Goal: Task Accomplishment & Management: Complete application form

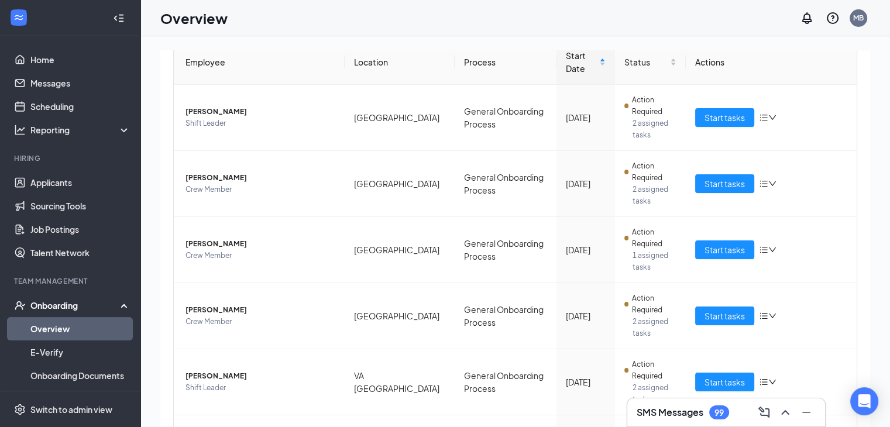
scroll to position [396, 0]
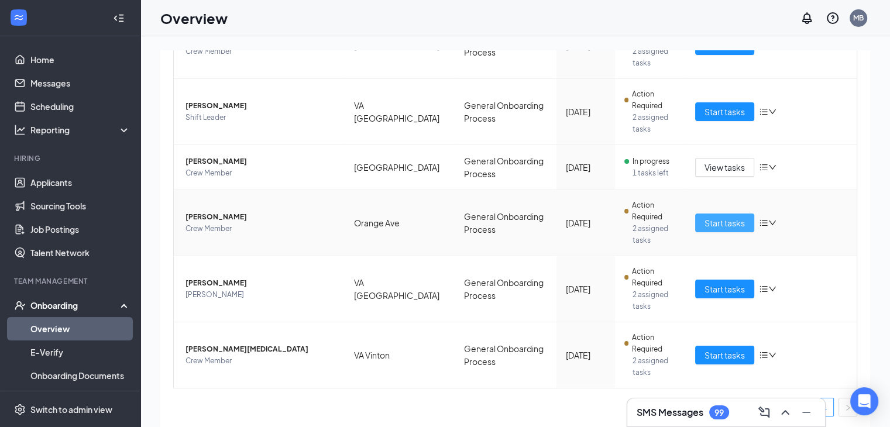
click at [711, 225] on span "Start tasks" at bounding box center [724, 222] width 40 height 13
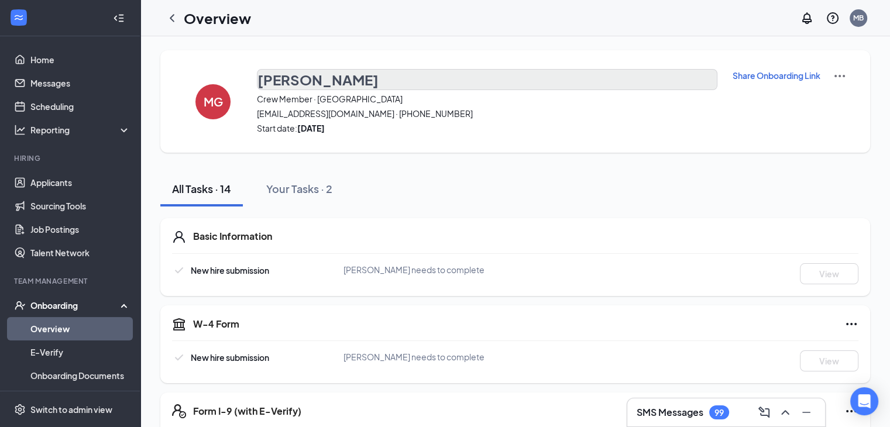
click at [321, 74] on h3 "[PERSON_NAME]" at bounding box center [317, 80] width 121 height 20
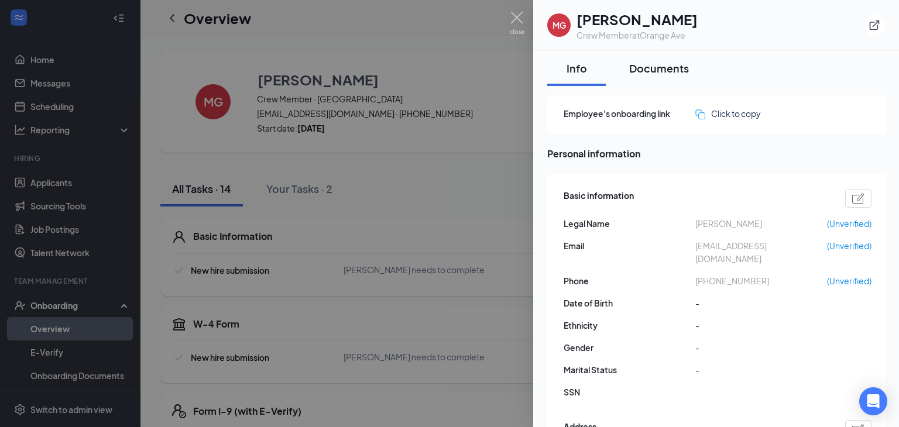
click at [660, 69] on div "Documents" at bounding box center [659, 68] width 60 height 15
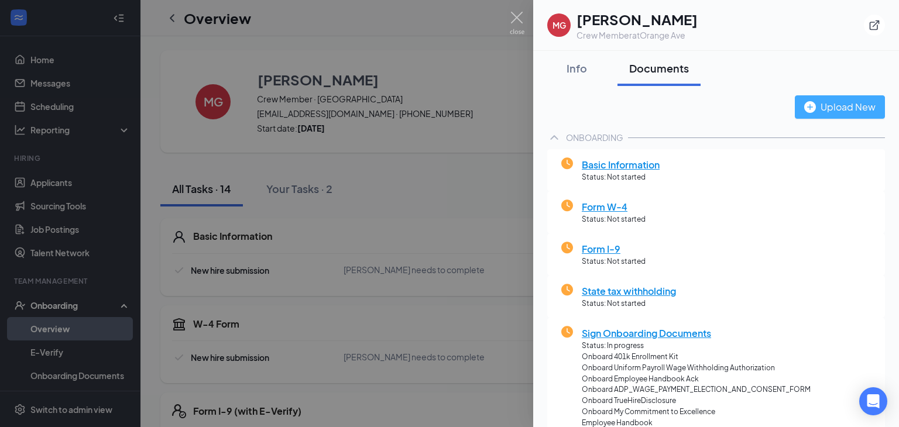
click at [804, 106] on img "button" at bounding box center [810, 107] width 12 height 12
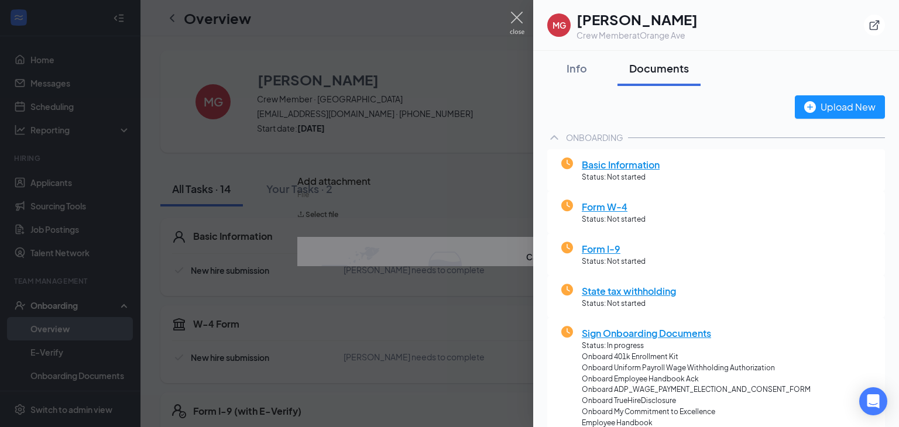
click at [436, 221] on div at bounding box center [449, 213] width 899 height 427
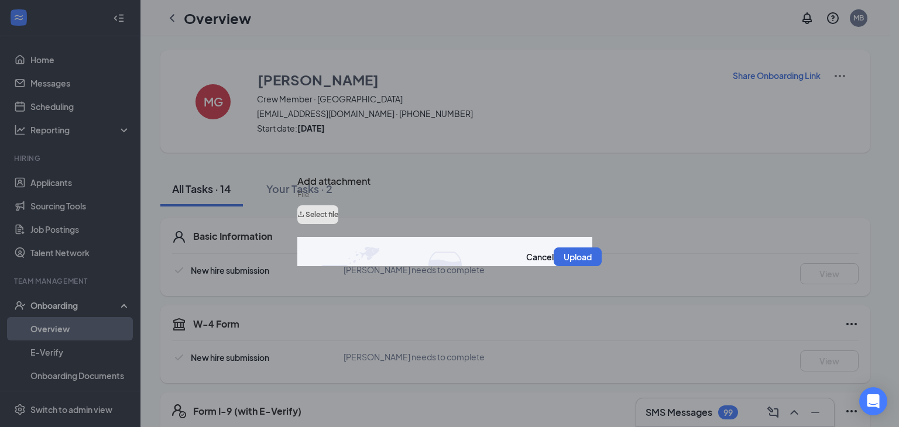
click at [338, 216] on button "Select file" at bounding box center [317, 214] width 41 height 19
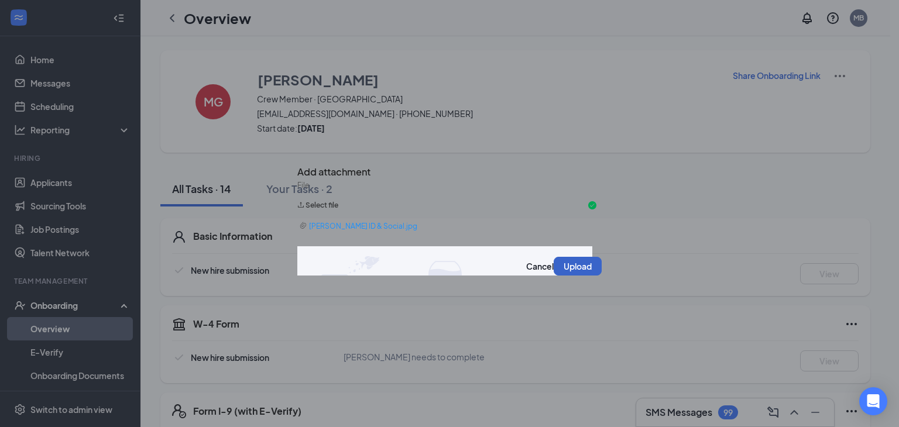
click at [554, 276] on button "Upload" at bounding box center [578, 266] width 48 height 19
click at [554, 269] on button "Upload" at bounding box center [578, 266] width 48 height 19
click at [554, 270] on button "Upload" at bounding box center [578, 266] width 48 height 19
click at [557, 269] on button "Upload" at bounding box center [578, 266] width 48 height 19
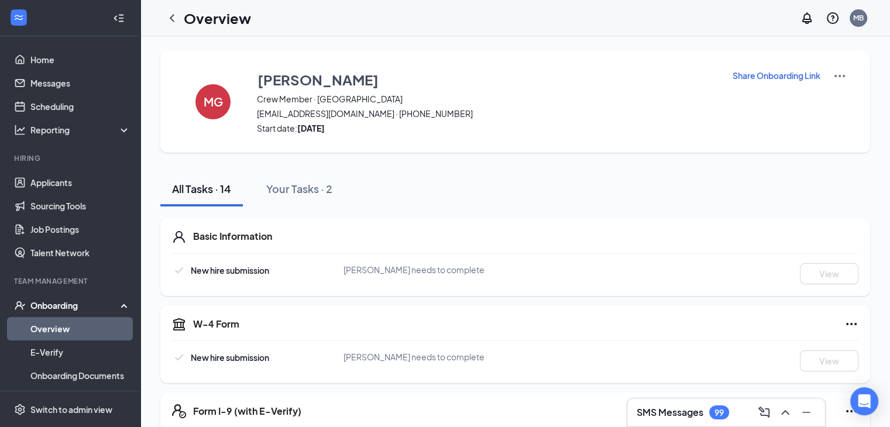
click at [557, 269] on div "[PERSON_NAME] needs to complete" at bounding box center [457, 269] width 229 height 13
click at [837, 75] on img at bounding box center [840, 76] width 14 height 14
click at [783, 145] on div "MG [PERSON_NAME] Crew Member · Orange Ave [EMAIL_ADDRESS][DOMAIN_NAME] · [PHONE…" at bounding box center [515, 101] width 710 height 102
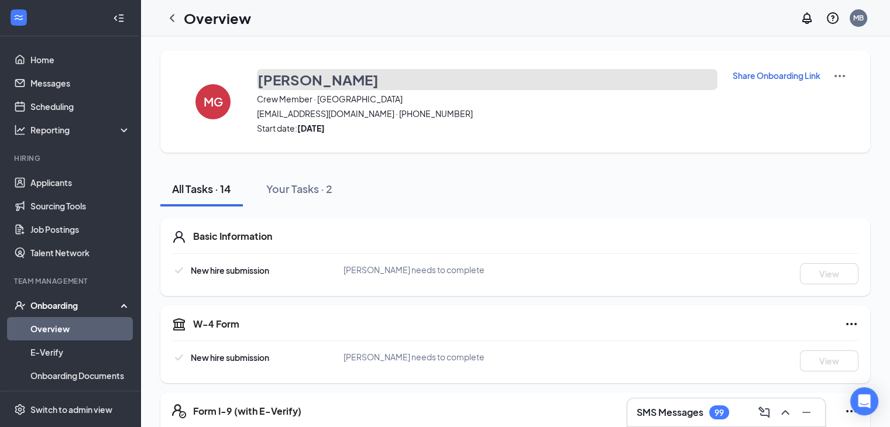
click at [583, 85] on button "[PERSON_NAME]" at bounding box center [487, 79] width 460 height 21
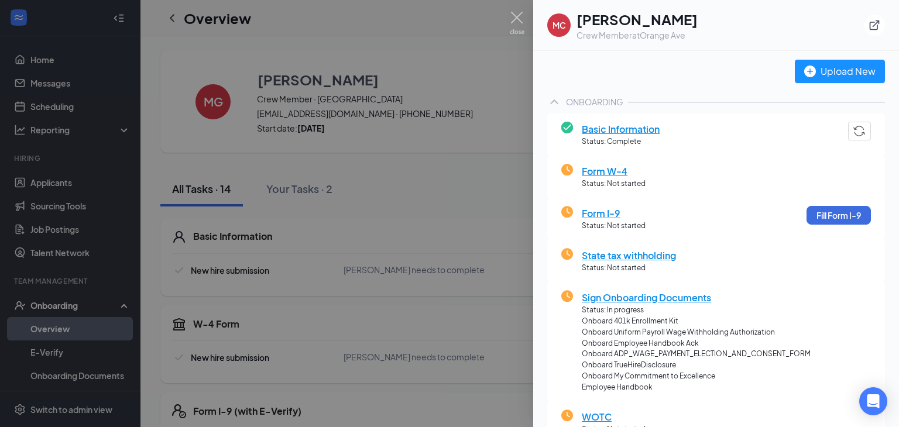
scroll to position [16, 0]
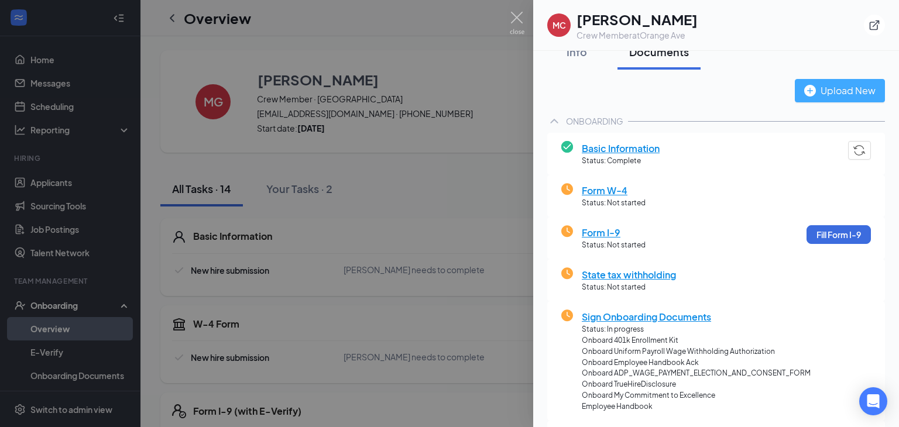
click at [852, 91] on div "Upload New" at bounding box center [839, 90] width 71 height 15
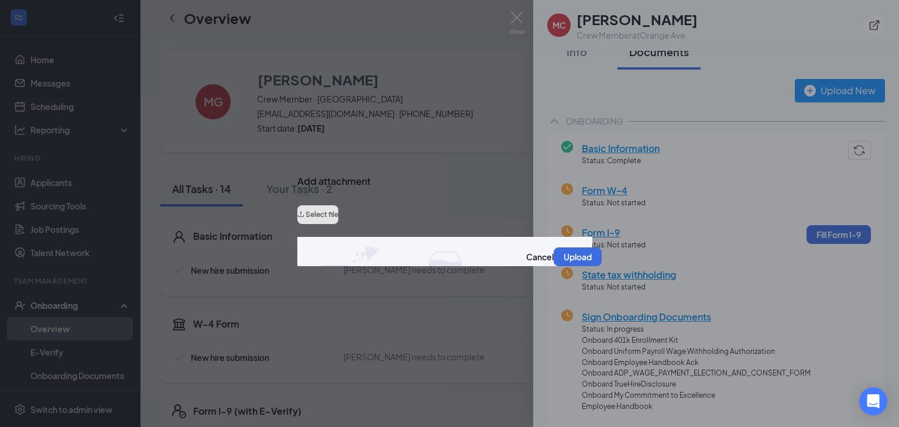
click at [338, 224] on button "Select file" at bounding box center [317, 214] width 41 height 19
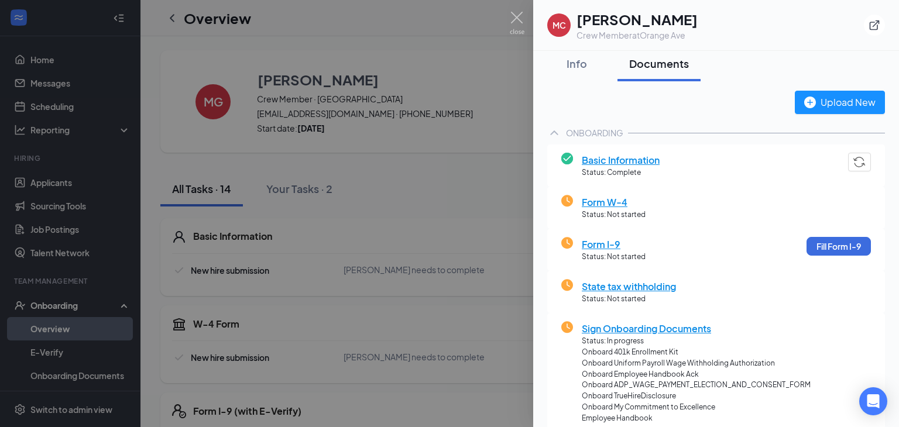
scroll to position [0, 0]
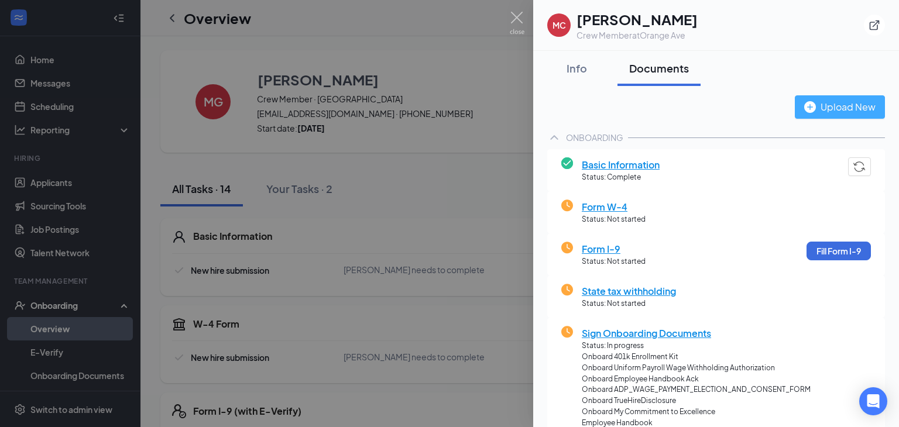
click at [855, 107] on div "Upload New" at bounding box center [839, 106] width 71 height 15
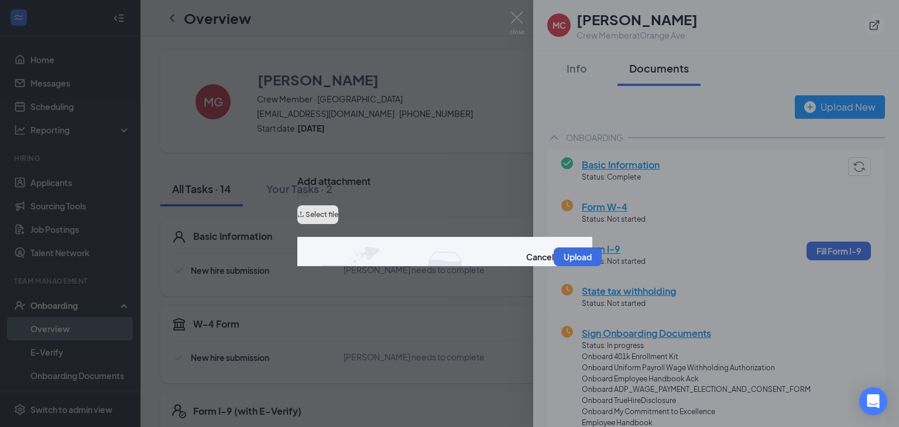
click at [338, 224] on button "Select file" at bounding box center [317, 214] width 41 height 19
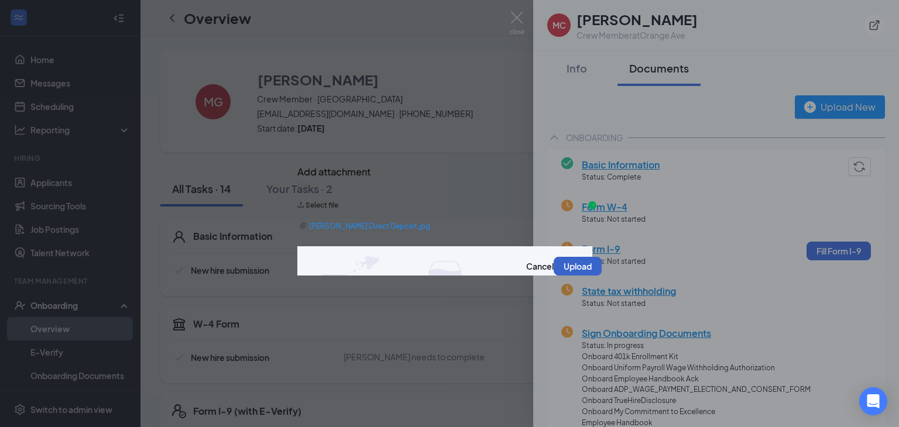
click at [558, 267] on button "Upload" at bounding box center [578, 266] width 48 height 19
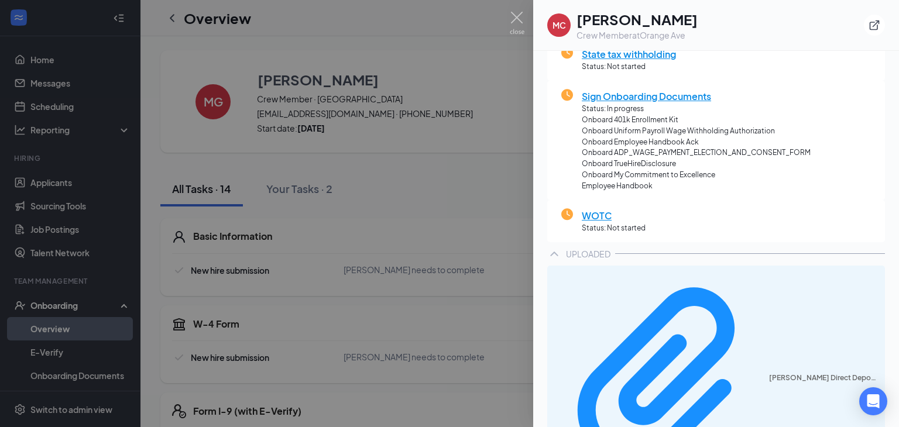
scroll to position [385, 0]
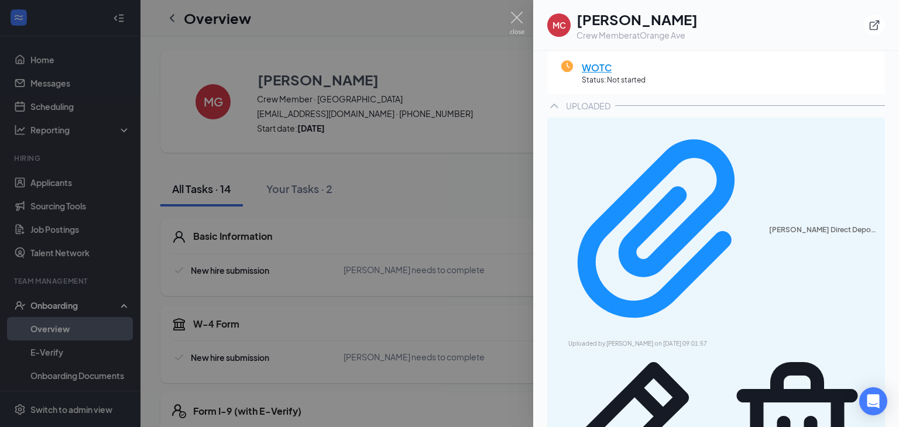
click at [511, 23] on img at bounding box center [517, 23] width 15 height 23
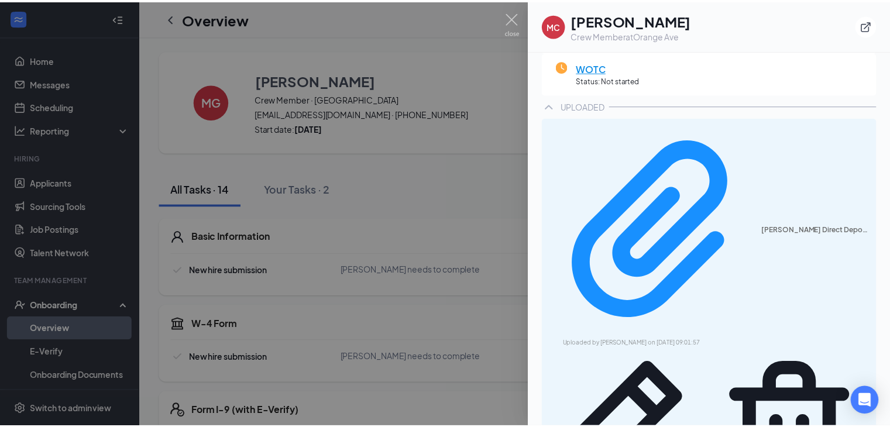
scroll to position [379, 0]
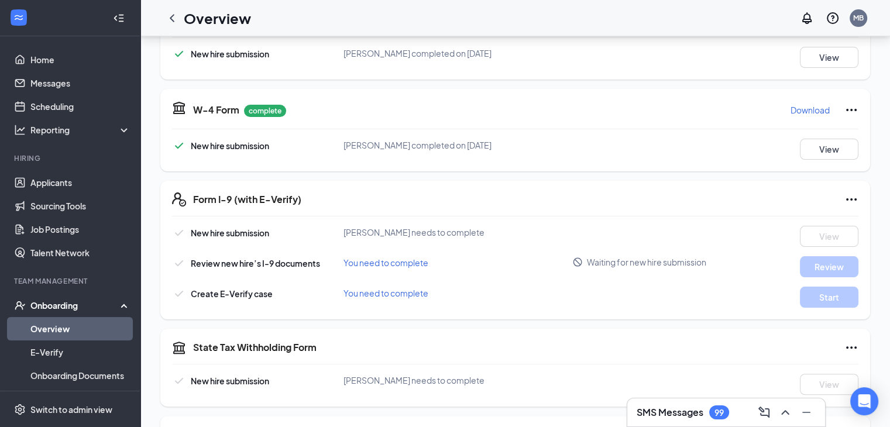
scroll to position [218, 0]
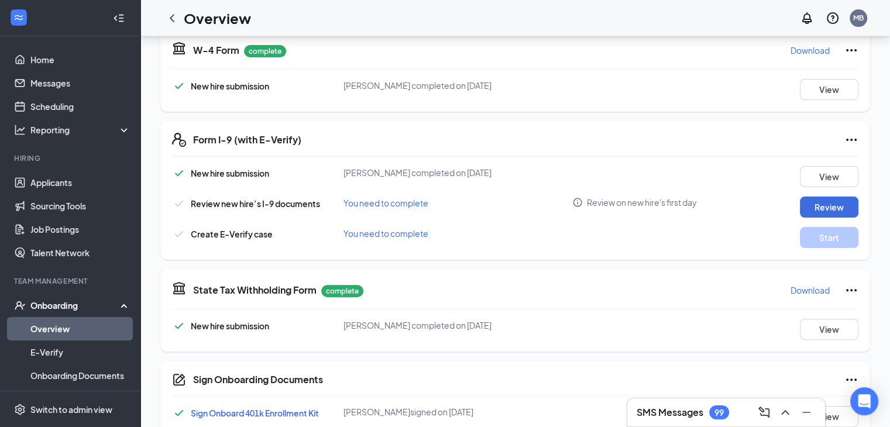
scroll to position [280, 0]
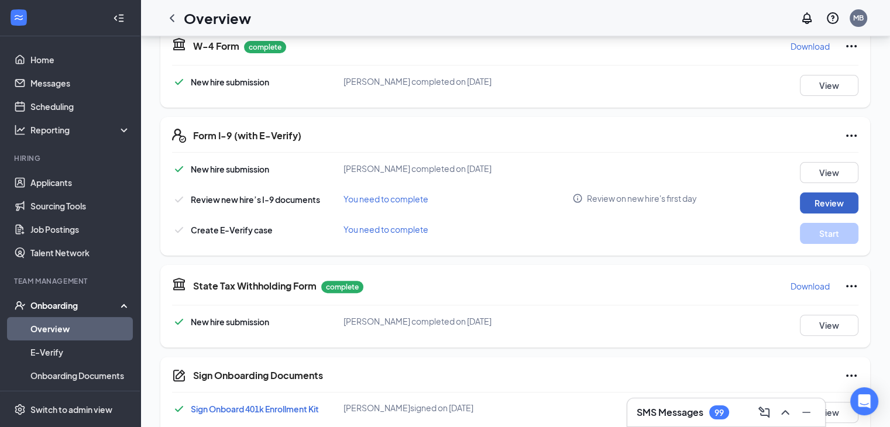
click at [824, 202] on button "Review" at bounding box center [829, 203] width 59 height 21
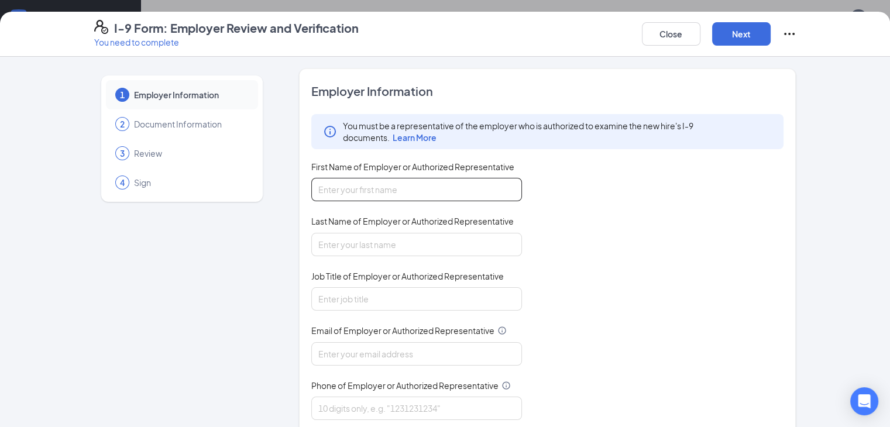
click at [400, 184] on input "First Name of Employer or Authorized Representative" at bounding box center [416, 189] width 211 height 23
type input "Jolene"
click at [443, 240] on input "Last Name of Employer or Authorized Representative" at bounding box center [416, 244] width 211 height 23
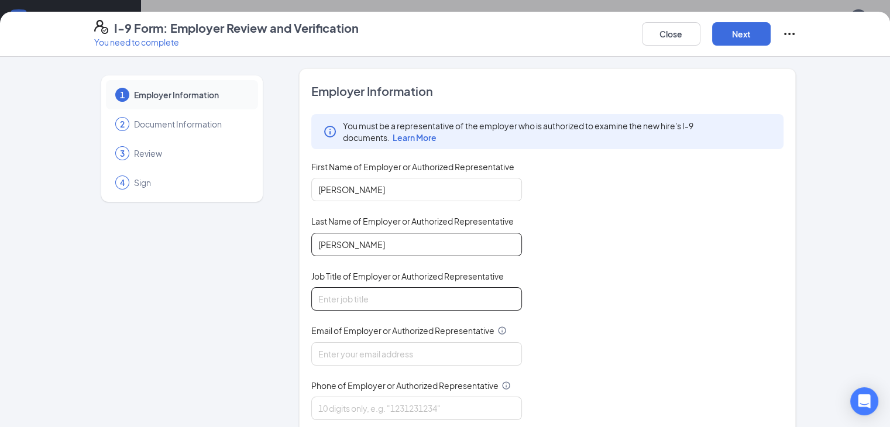
type input "Gardepe"
click at [417, 301] on input "Job Title of Employer or Authorized Representative" at bounding box center [416, 298] width 211 height 23
type input "General Manager"
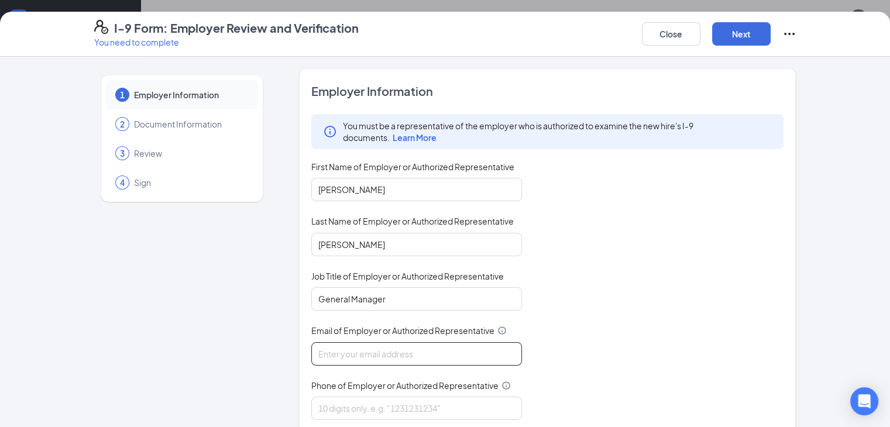
click at [405, 360] on input "Email of Employer or Authorized Representative" at bounding box center [416, 353] width 211 height 23
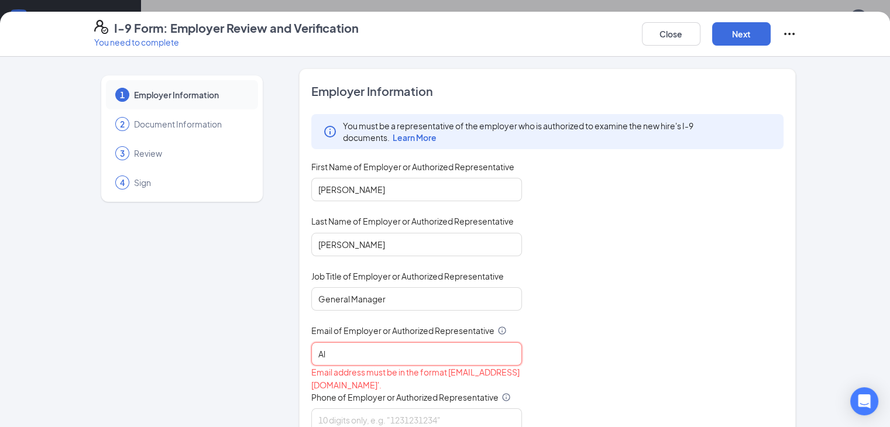
type input "A"
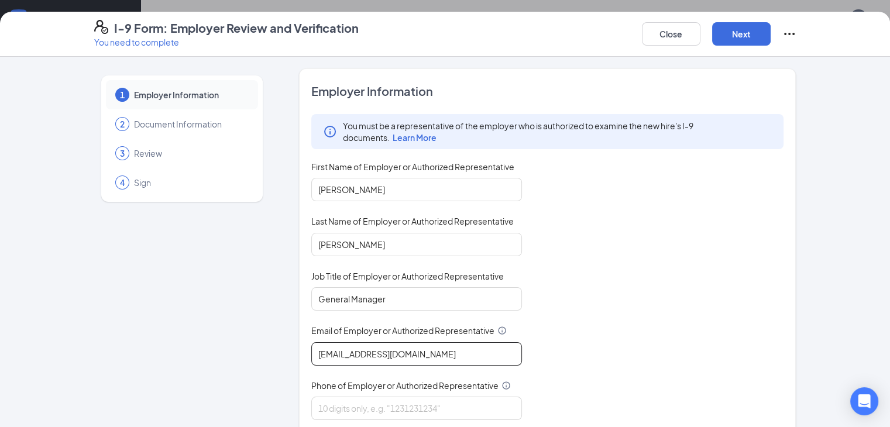
scroll to position [408, 0]
type input "jgardepe@ddcoastal.com"
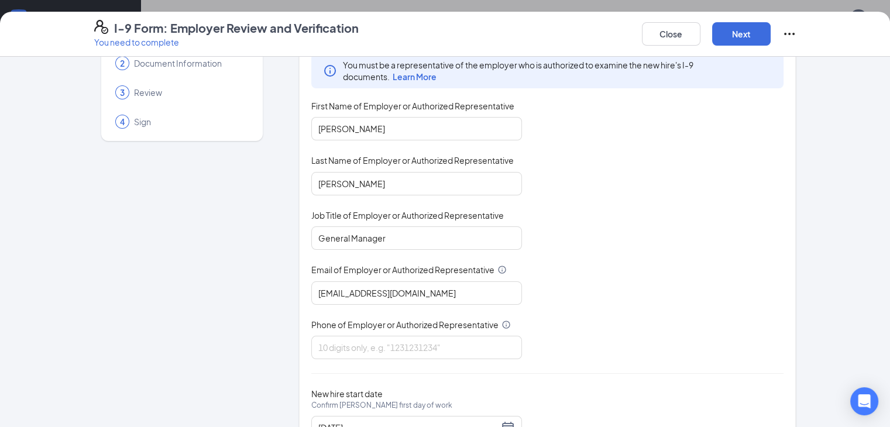
scroll to position [111, 0]
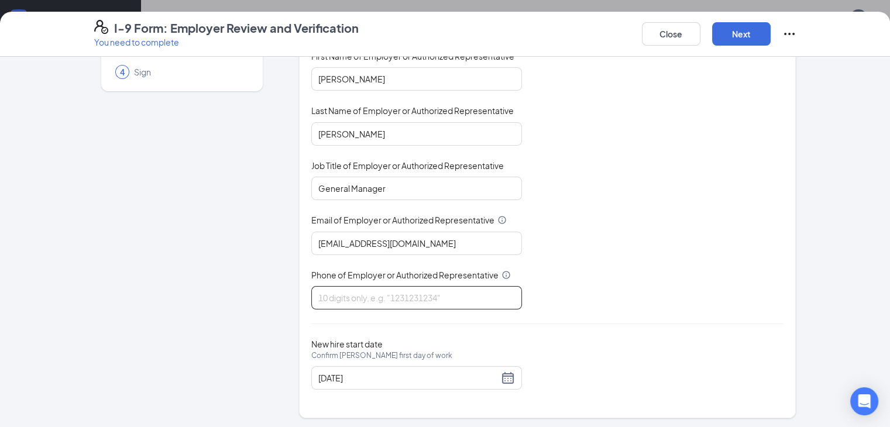
click at [338, 300] on input "Phone of Employer or Authorized Representative" at bounding box center [416, 297] width 211 height 23
type input "5405566357"
click at [502, 333] on div "Employer Information You must be a representative of the employer who is author…" at bounding box center [547, 187] width 473 height 431
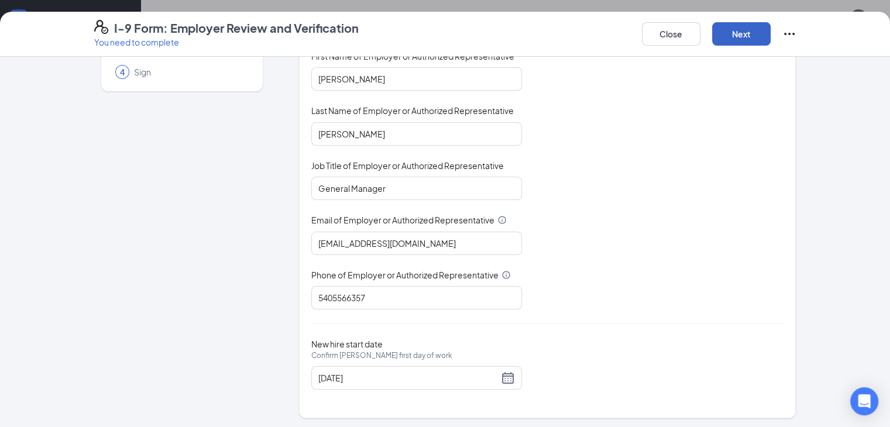
click at [771, 33] on button "Next" at bounding box center [741, 33] width 59 height 23
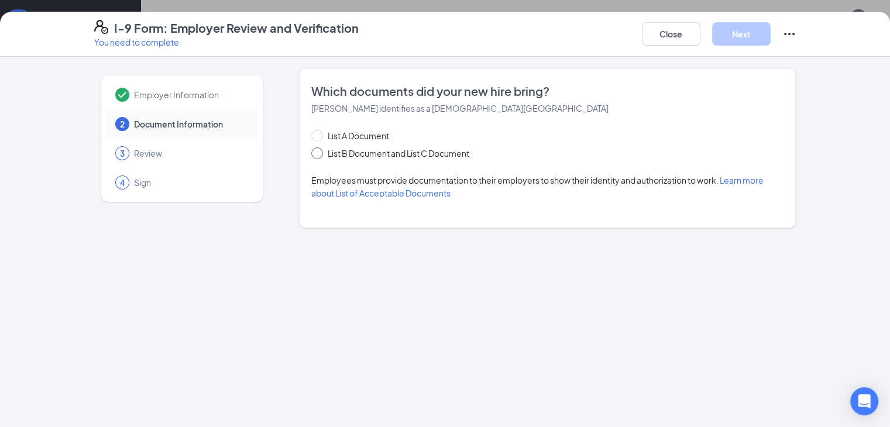
click at [311, 155] on span at bounding box center [317, 153] width 12 height 12
click at [311, 155] on input "List B Document and List C Document" at bounding box center [315, 151] width 8 height 8
radio input "true"
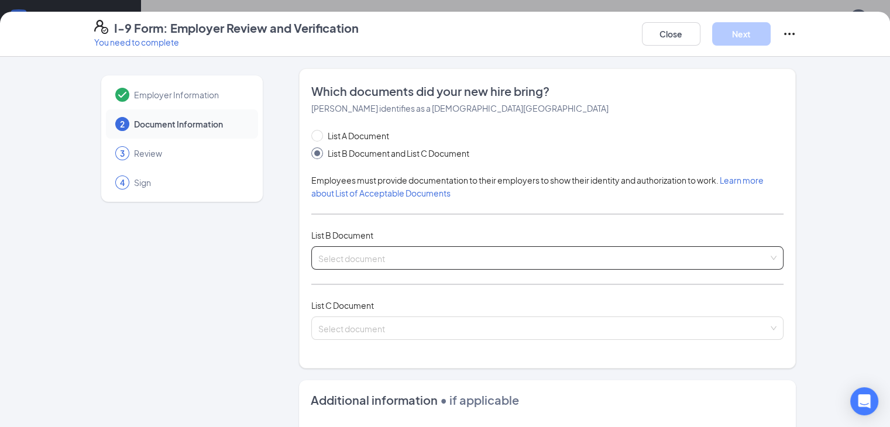
click at [326, 263] on input "search" at bounding box center [543, 256] width 451 height 18
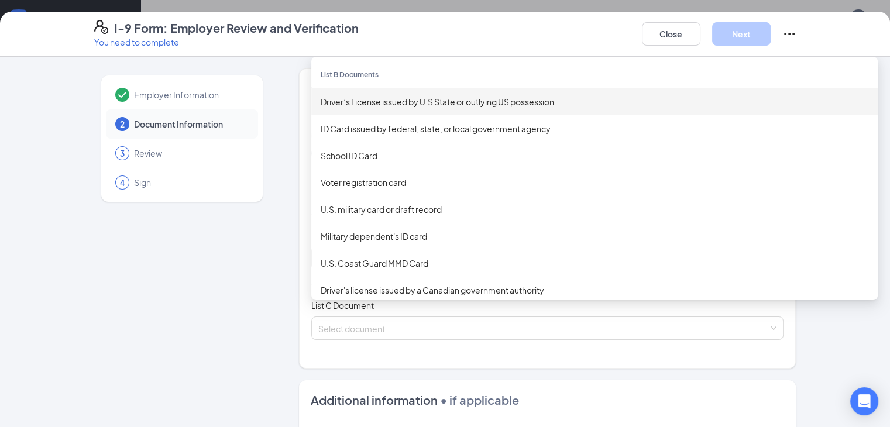
click at [482, 101] on div "Driver’s License issued by U.S State or outlying US possession" at bounding box center [595, 101] width 548 height 13
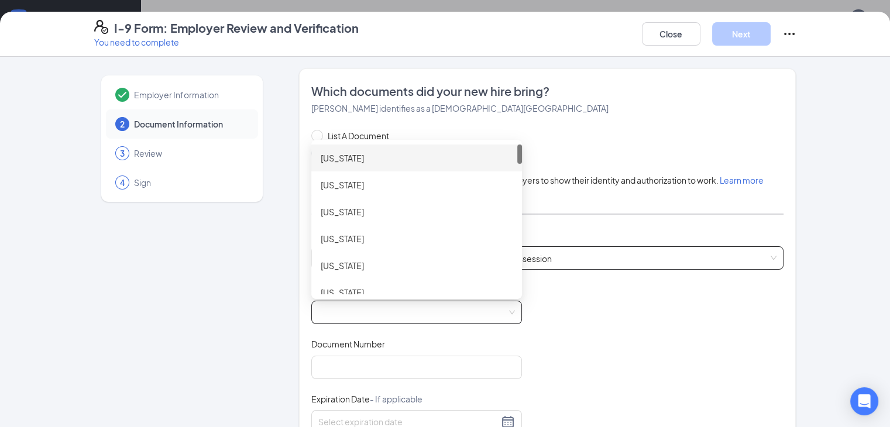
click at [411, 323] on div at bounding box center [416, 312] width 211 height 23
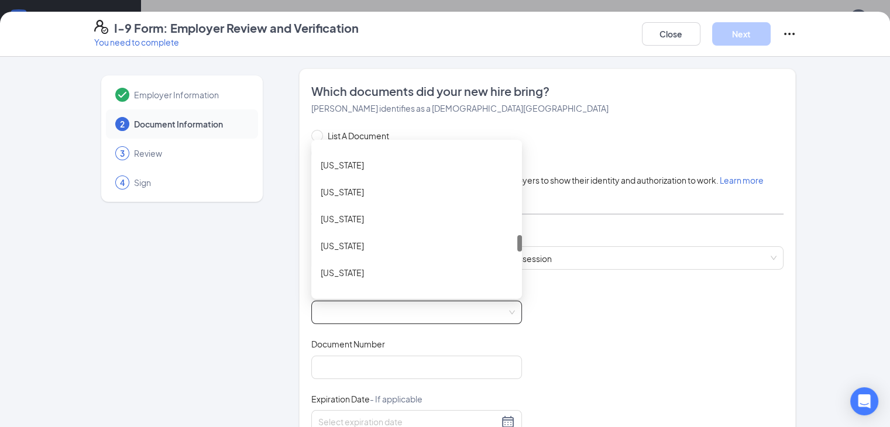
scroll to position [828, 0]
drag, startPoint x: 486, startPoint y: 157, endPoint x: 488, endPoint y: 249, distance: 91.9
click at [517, 249] on div at bounding box center [519, 244] width 5 height 16
click at [355, 242] on div "New York" at bounding box center [417, 245] width 192 height 13
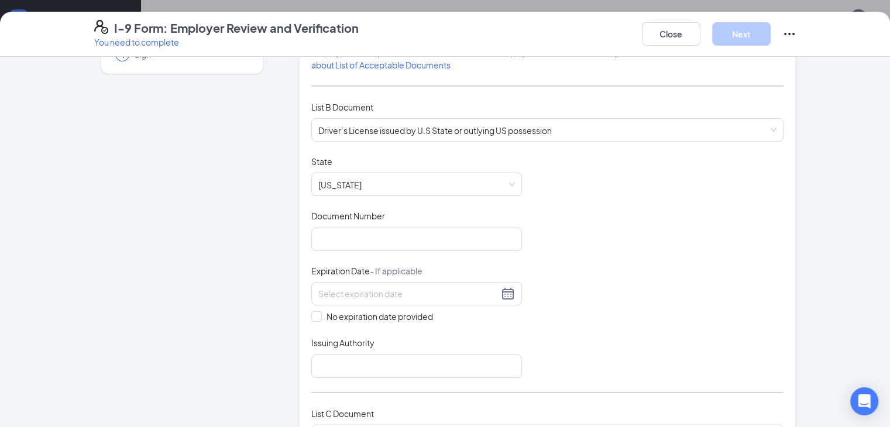
scroll to position [151, 0]
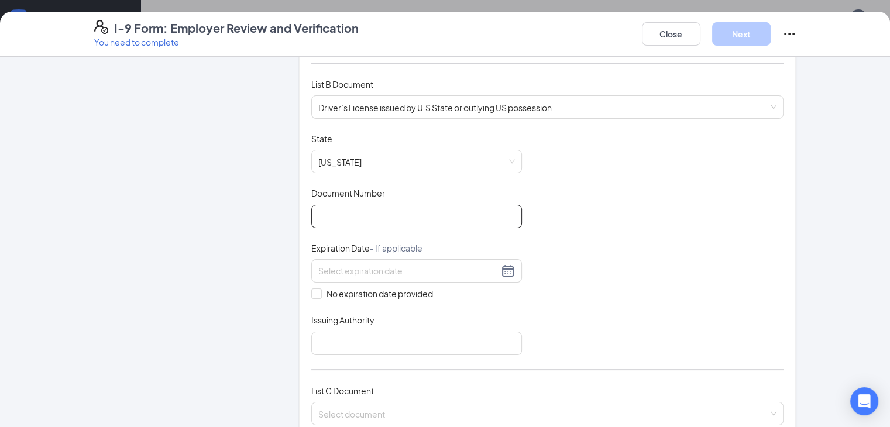
click at [405, 216] on input "Document Number" at bounding box center [416, 216] width 211 height 23
type input "584003391"
click at [470, 271] on div at bounding box center [416, 271] width 197 height 14
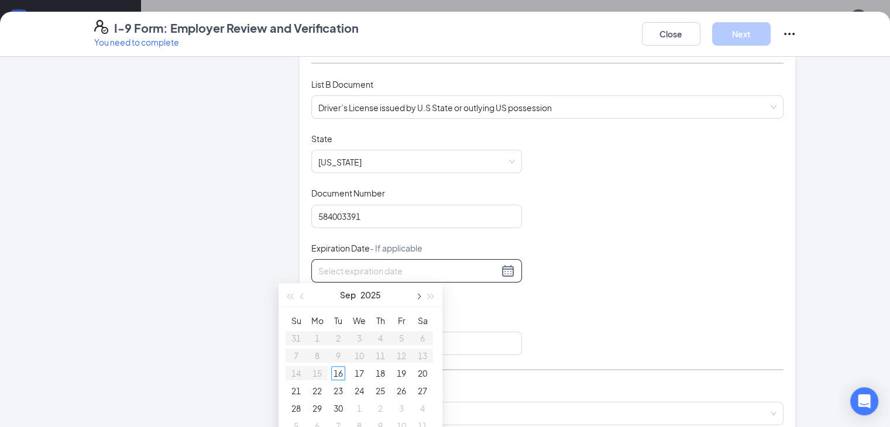
click at [420, 290] on button "button" at bounding box center [417, 294] width 13 height 23
click at [420, 295] on span "button" at bounding box center [418, 297] width 6 height 6
click at [435, 295] on button "button" at bounding box center [431, 294] width 13 height 23
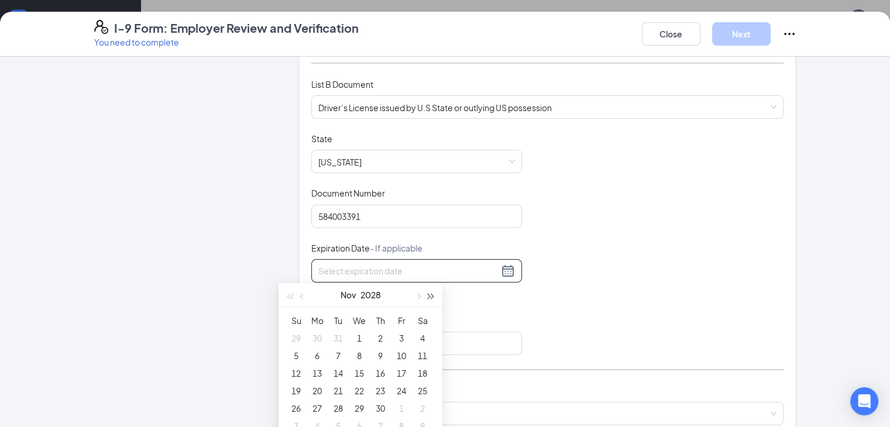
click at [435, 295] on button "button" at bounding box center [431, 294] width 13 height 23
click at [300, 296] on button "button" at bounding box center [302, 294] width 13 height 23
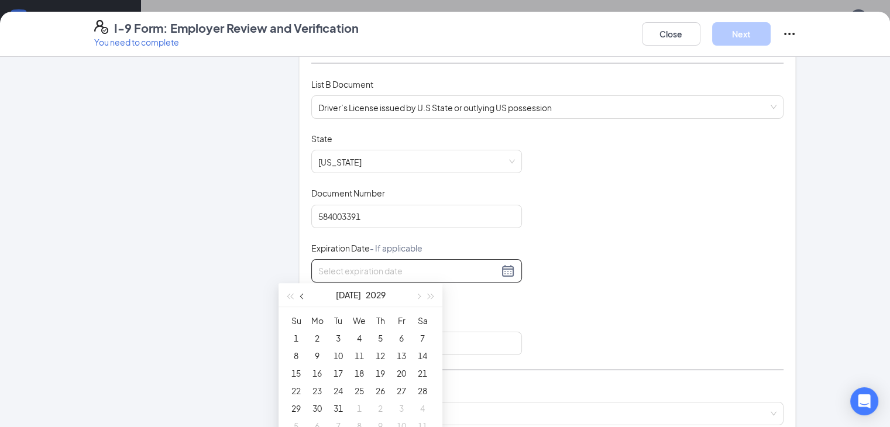
click at [300, 296] on button "button" at bounding box center [302, 294] width 13 height 23
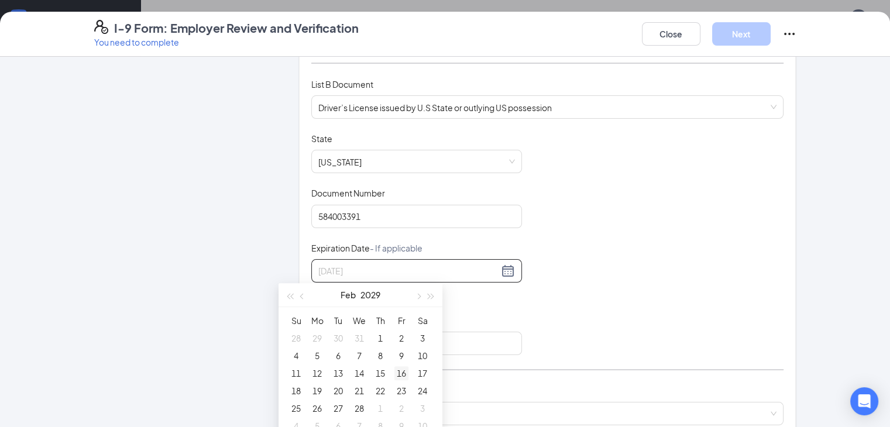
type input "02/16/2029"
click at [401, 374] on div "16" at bounding box center [401, 373] width 14 height 14
click at [339, 332] on input "Issuing Authority" at bounding box center [416, 343] width 211 height 23
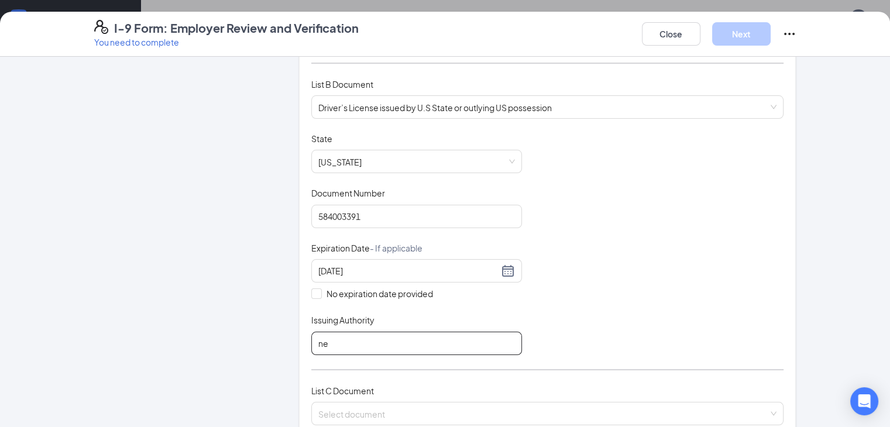
type input "n"
type input "NY"
click at [706, 311] on div "Document Title Driver’s License issued by U.S State or outlying US possession S…" at bounding box center [547, 244] width 473 height 222
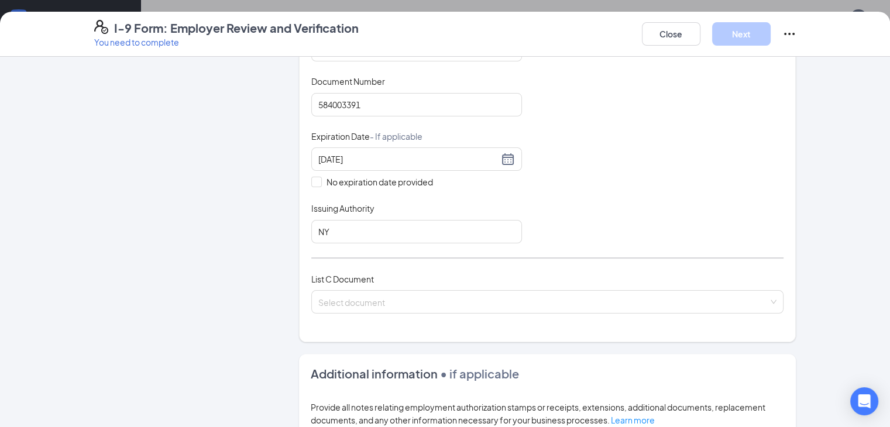
scroll to position [264, 0]
click at [709, 297] on input "search" at bounding box center [543, 298] width 451 height 18
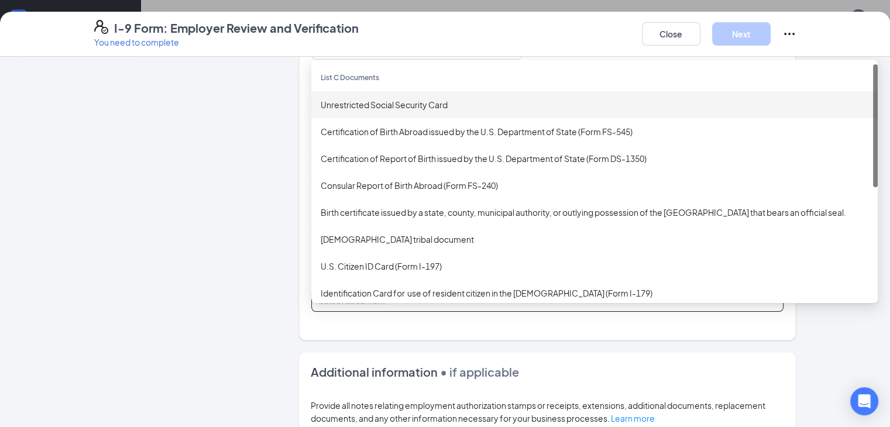
click at [441, 91] on div "Unrestricted Social Security Card" at bounding box center [594, 104] width 566 height 27
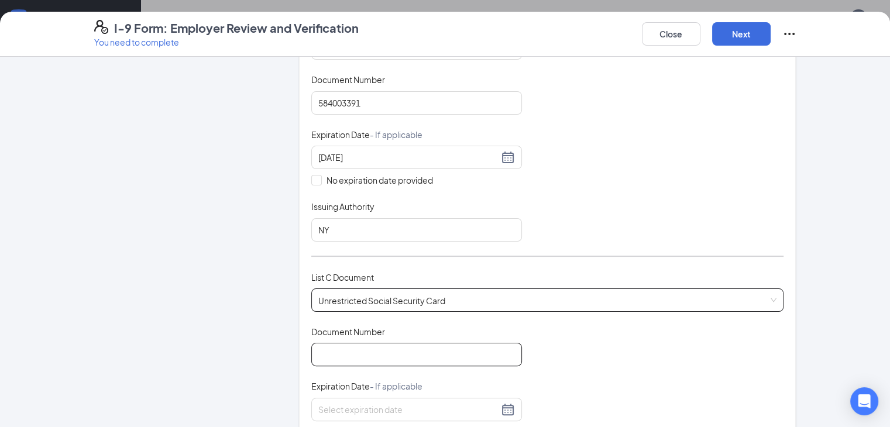
click at [395, 350] on input "Document Number" at bounding box center [416, 354] width 211 height 23
type input "680866330"
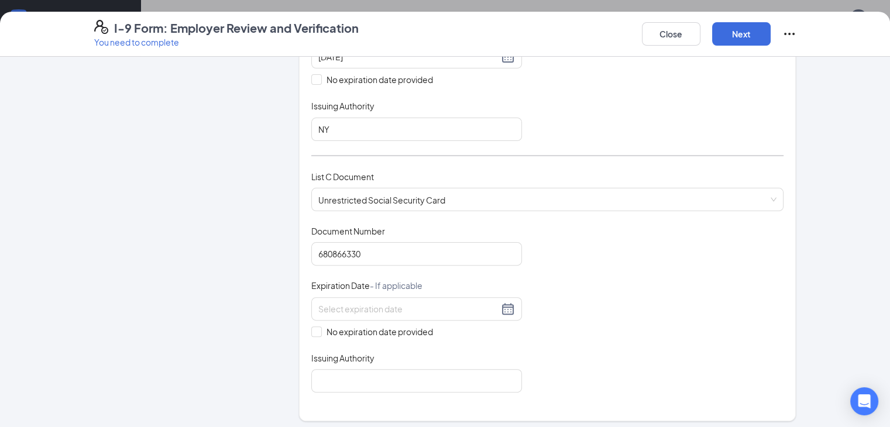
scroll to position [396, 0]
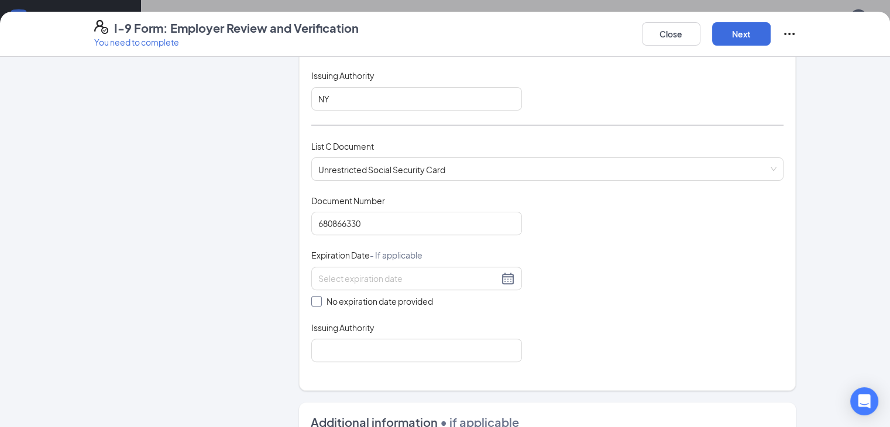
click at [322, 295] on span "No expiration date provided" at bounding box center [380, 301] width 116 height 13
click at [311, 296] on input "No expiration date provided" at bounding box center [315, 300] width 8 height 8
checkbox input "true"
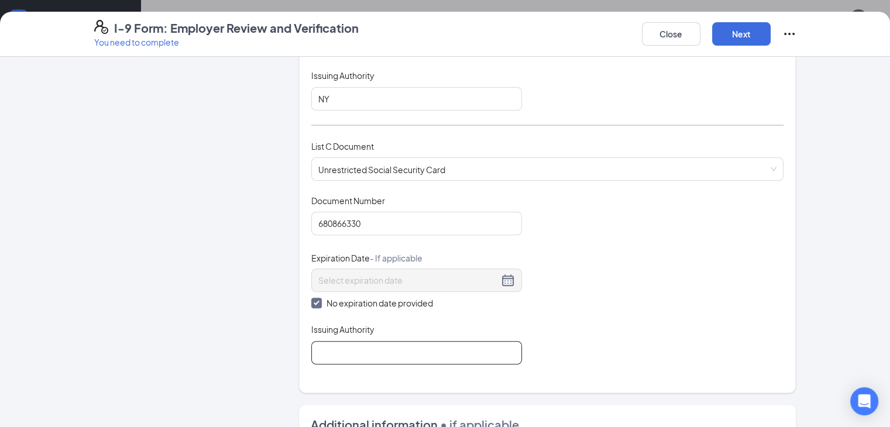
click at [323, 355] on input "Issuing Authority" at bounding box center [416, 352] width 211 height 23
type input "VA"
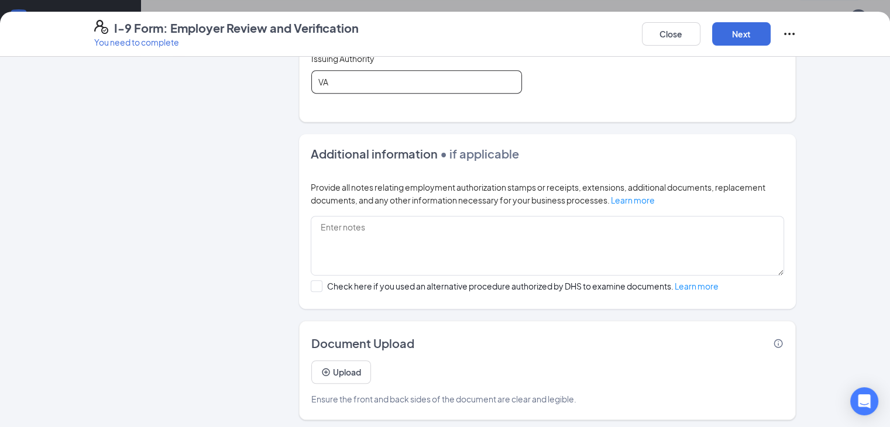
scroll to position [508, 0]
click at [771, 36] on button "Next" at bounding box center [741, 33] width 59 height 23
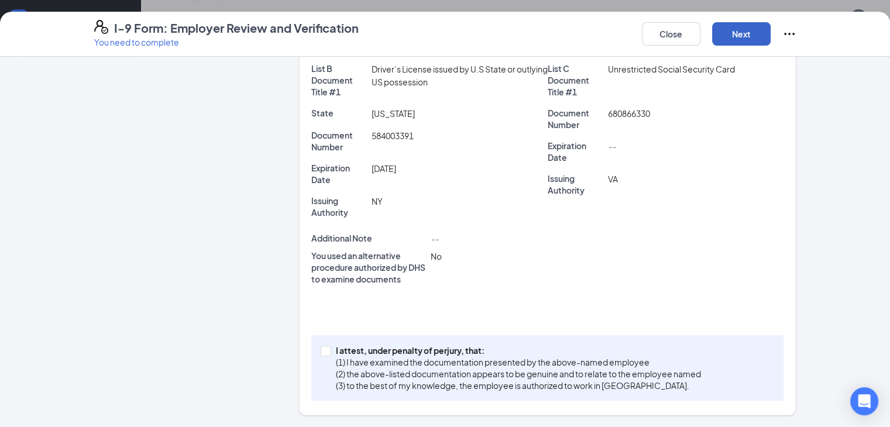
scroll to position [250, 0]
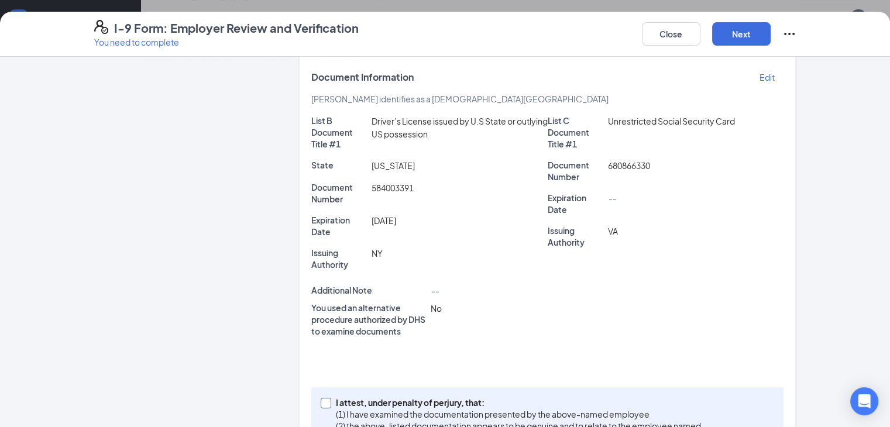
click at [331, 397] on span "I attest, under penalty of perjury, that: (1) I have examined the documentation…" at bounding box center [518, 420] width 374 height 47
click at [321, 398] on input "I attest, under penalty of perjury, that: (1) I have examined the documentation…" at bounding box center [325, 402] width 8 height 8
checkbox input "true"
click at [771, 30] on button "Next" at bounding box center [741, 33] width 59 height 23
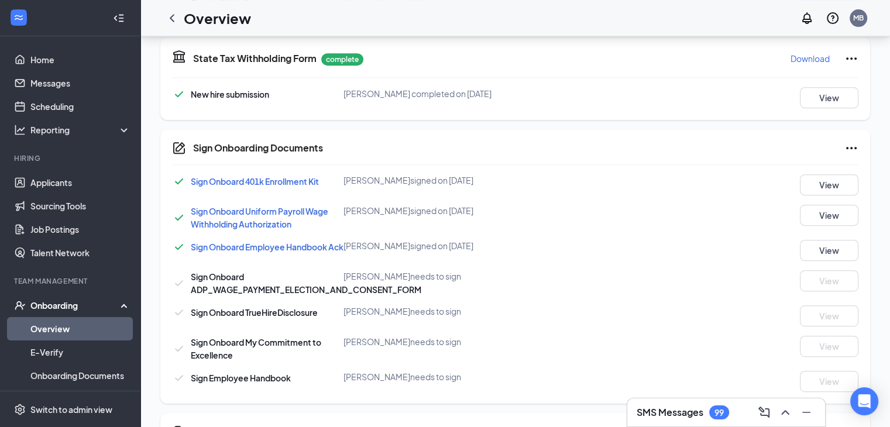
scroll to position [269, 0]
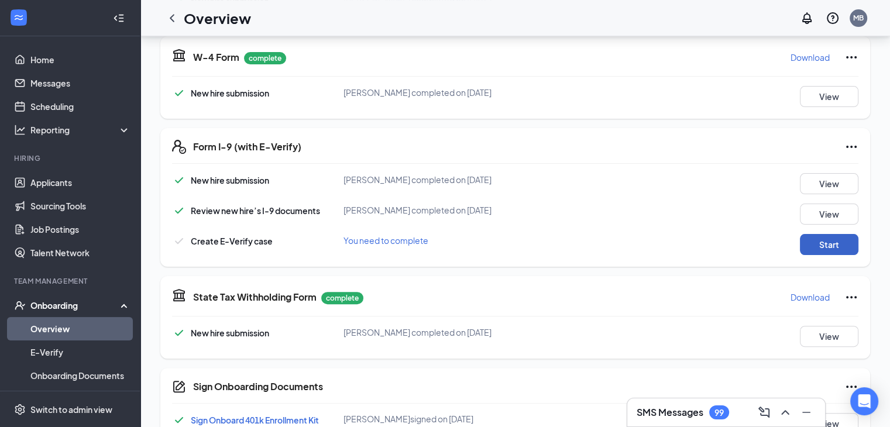
click at [835, 243] on button "Start" at bounding box center [829, 244] width 59 height 21
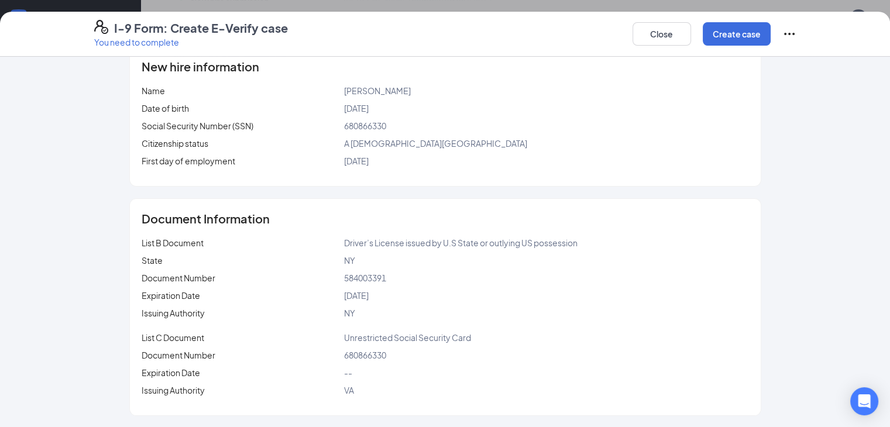
scroll to position [0, 0]
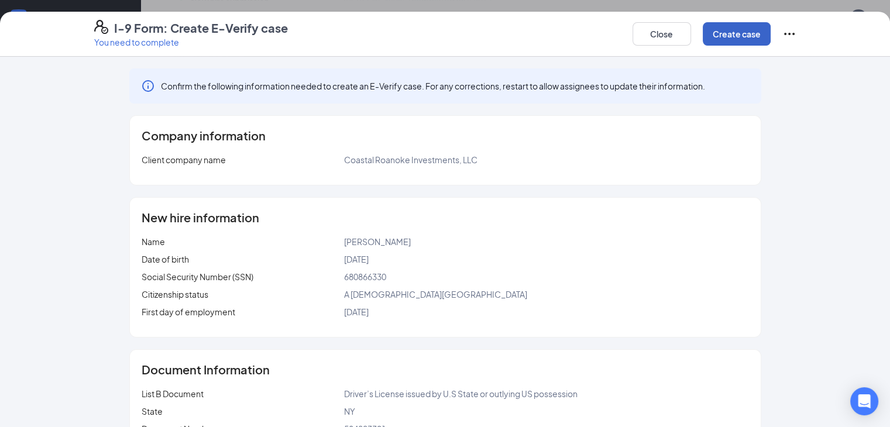
click at [771, 38] on button "Create case" at bounding box center [737, 33] width 68 height 23
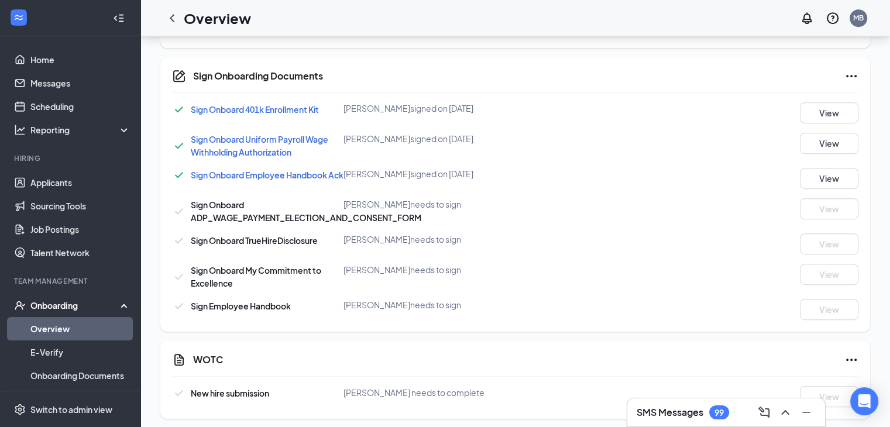
scroll to position [658, 0]
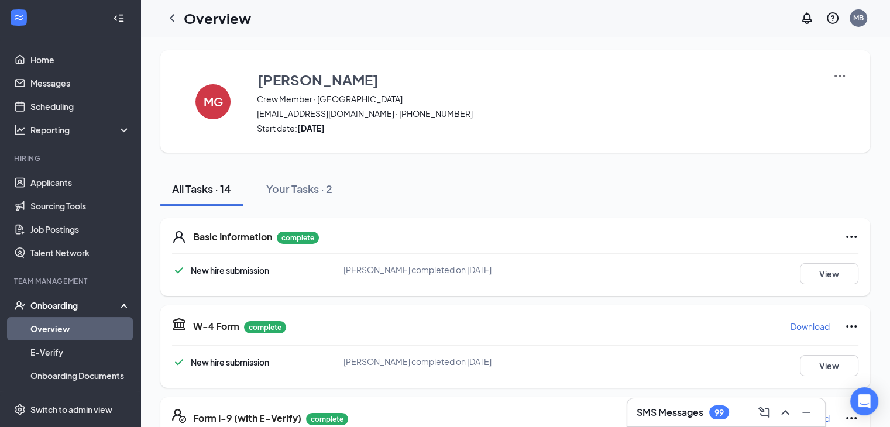
click at [49, 333] on link "Overview" at bounding box center [80, 328] width 100 height 23
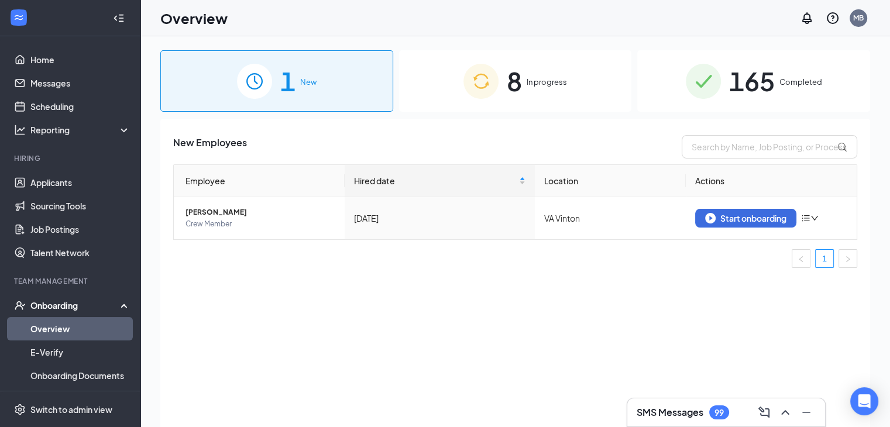
click at [783, 80] on span "Completed" at bounding box center [800, 82] width 43 height 12
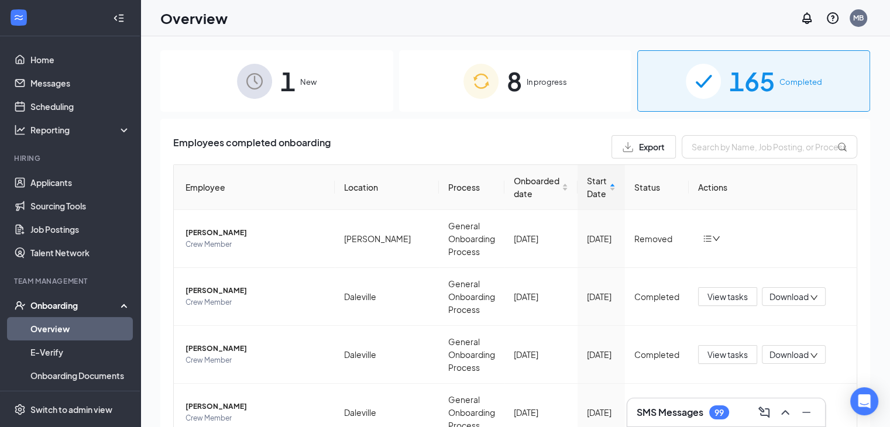
click at [92, 300] on div "Onboarding" at bounding box center [75, 306] width 90 height 12
click at [75, 305] on div "Onboarding" at bounding box center [75, 306] width 90 height 12
click at [77, 331] on link "Overview" at bounding box center [80, 328] width 100 height 23
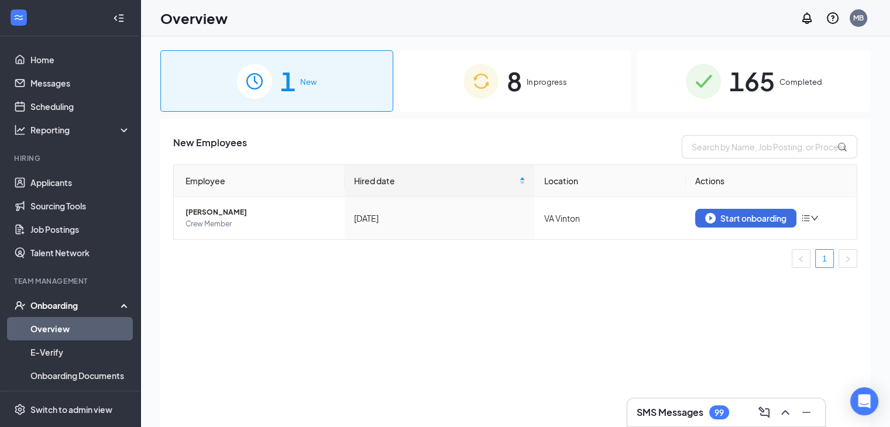
click at [63, 310] on div "Onboarding" at bounding box center [75, 306] width 90 height 12
click at [66, 302] on div "Onboarding" at bounding box center [75, 306] width 90 height 12
click at [111, 310] on div "Onboarding" at bounding box center [75, 306] width 90 height 12
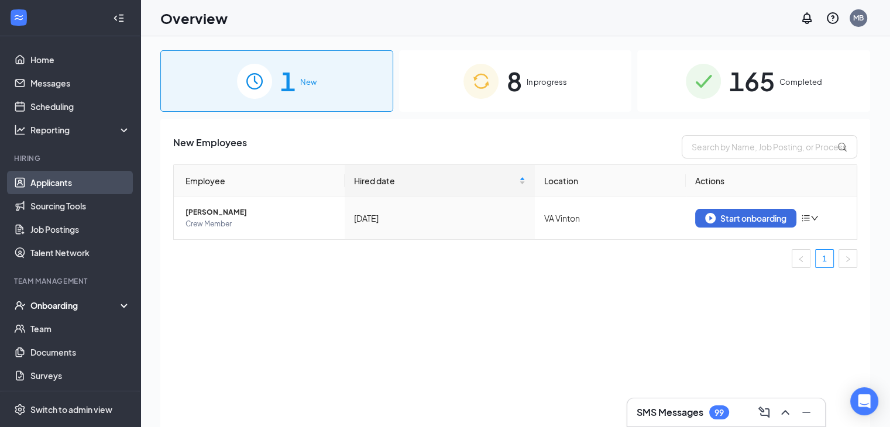
click at [46, 176] on link "Applicants" at bounding box center [80, 182] width 100 height 23
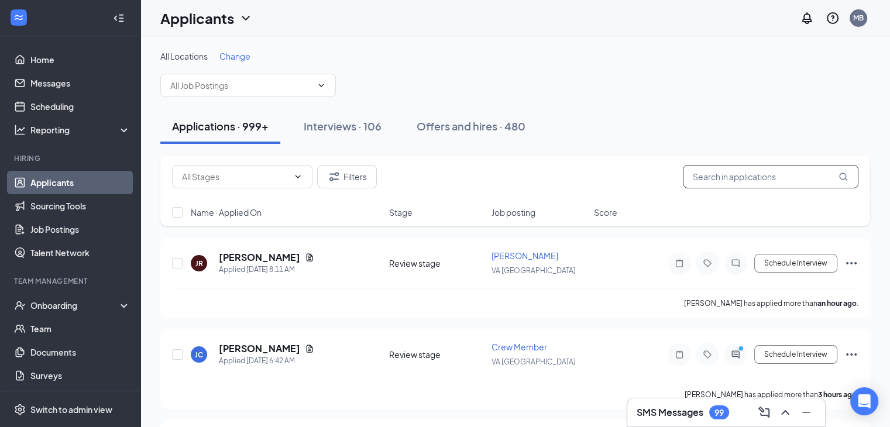
click at [742, 170] on input "text" at bounding box center [771, 176] width 176 height 23
click at [734, 178] on input "text" at bounding box center [771, 176] width 176 height 23
click at [730, 173] on input "text" at bounding box center [771, 176] width 176 height 23
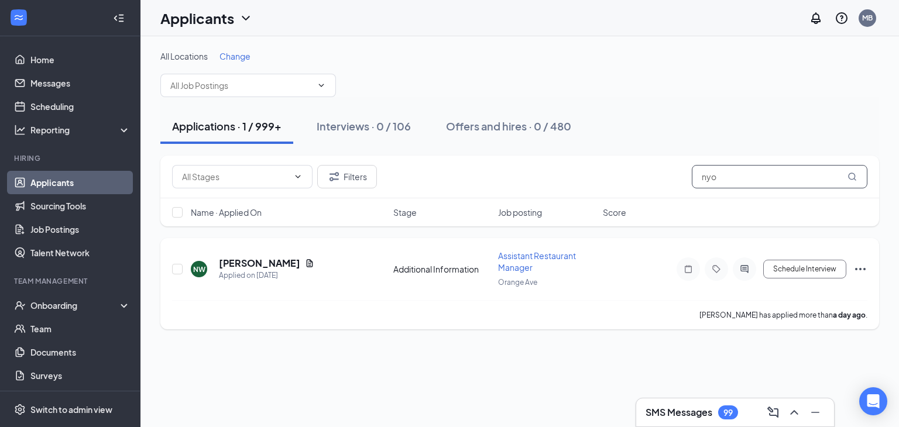
type input "nyo"
click at [847, 266] on div "Schedule Interview" at bounding box center [761, 268] width 211 height 23
click at [857, 266] on icon "Ellipses" at bounding box center [860, 269] width 14 height 14
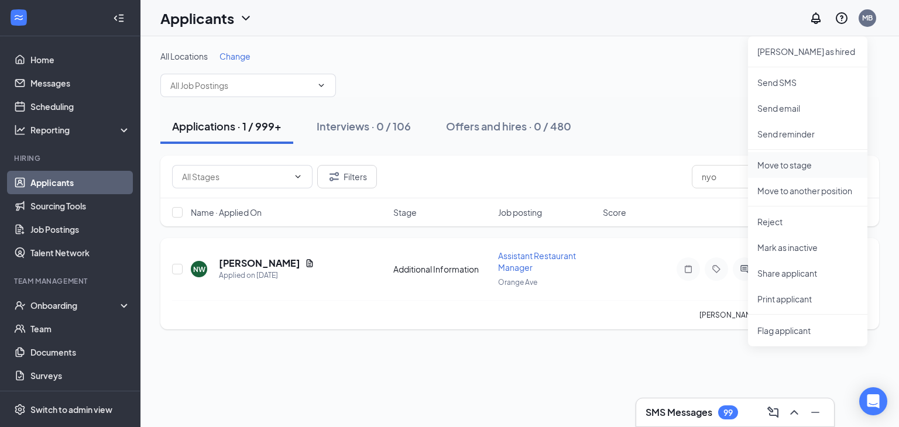
click at [796, 164] on p "Move to stage" at bounding box center [807, 165] width 101 height 12
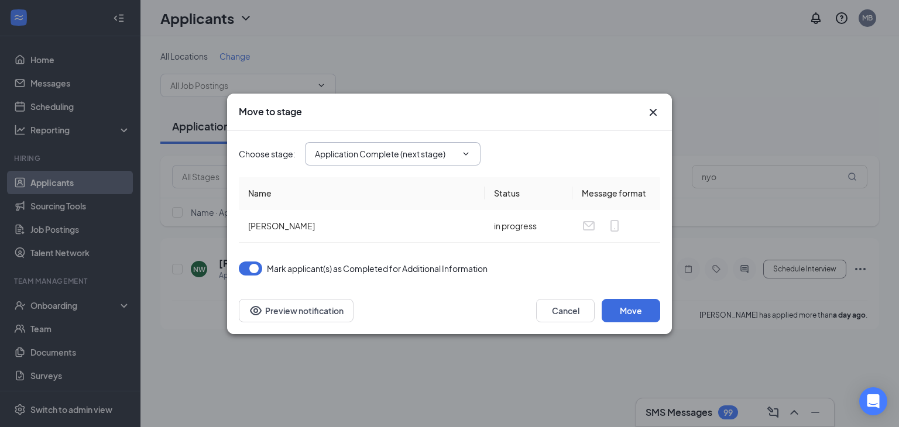
click at [461, 153] on icon "ChevronDown" at bounding box center [465, 153] width 9 height 9
click at [463, 155] on icon "ChevronDown" at bounding box center [465, 153] width 9 height 9
click at [456, 154] on input "Application Complete (next stage)" at bounding box center [386, 153] width 142 height 13
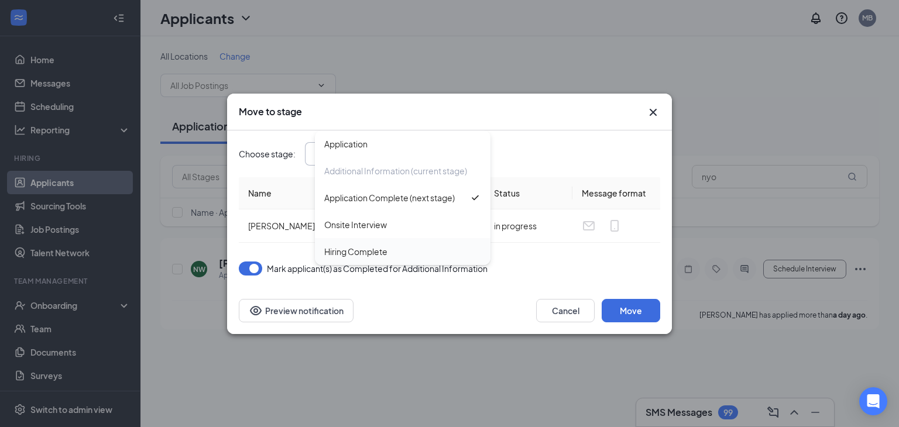
click at [376, 248] on div "Hiring Complete" at bounding box center [355, 251] width 63 height 13
type input "Hiring Complete"
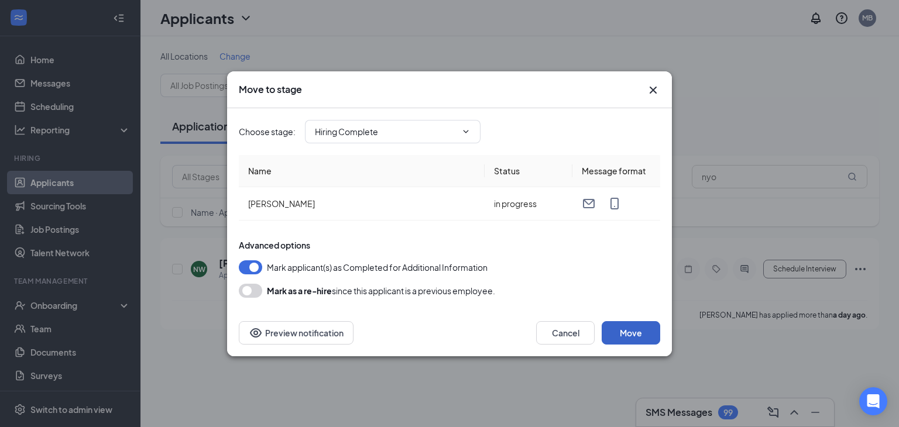
click at [627, 325] on button "Move" at bounding box center [630, 332] width 59 height 23
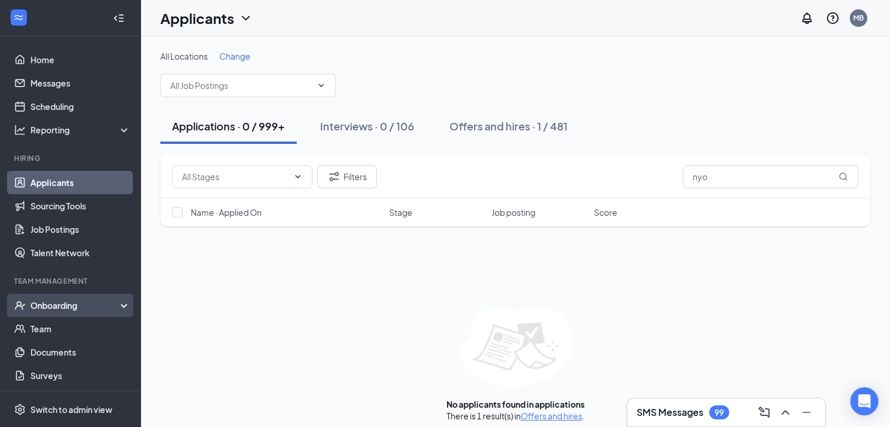
click at [97, 302] on div "Onboarding" at bounding box center [75, 306] width 90 height 12
click at [93, 325] on link "Overview" at bounding box center [80, 328] width 100 height 23
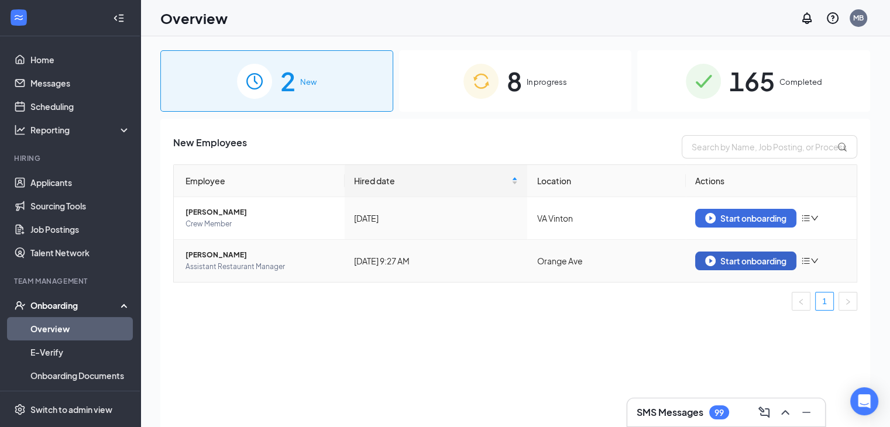
click at [723, 260] on div "Start onboarding" at bounding box center [745, 261] width 81 height 11
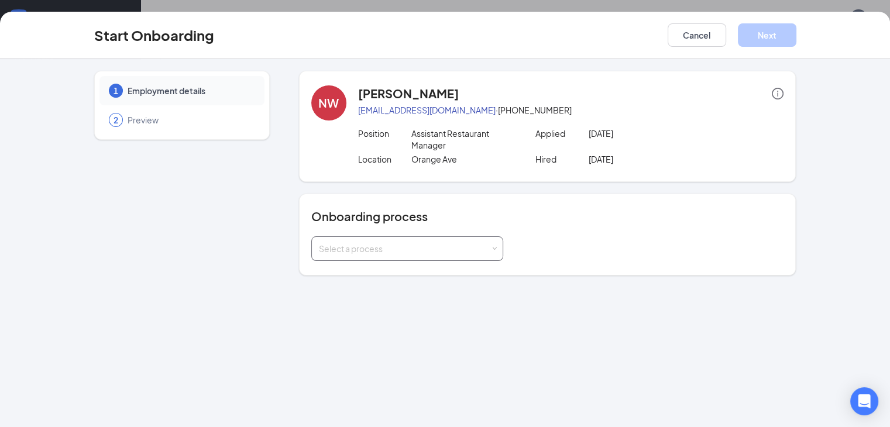
click at [440, 243] on div "Select a process" at bounding box center [404, 249] width 171 height 12
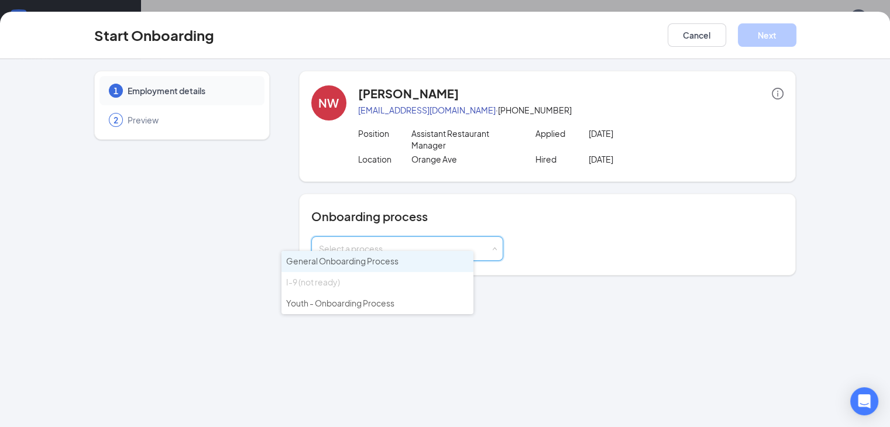
click at [429, 258] on li "General Onboarding Process" at bounding box center [377, 261] width 192 height 21
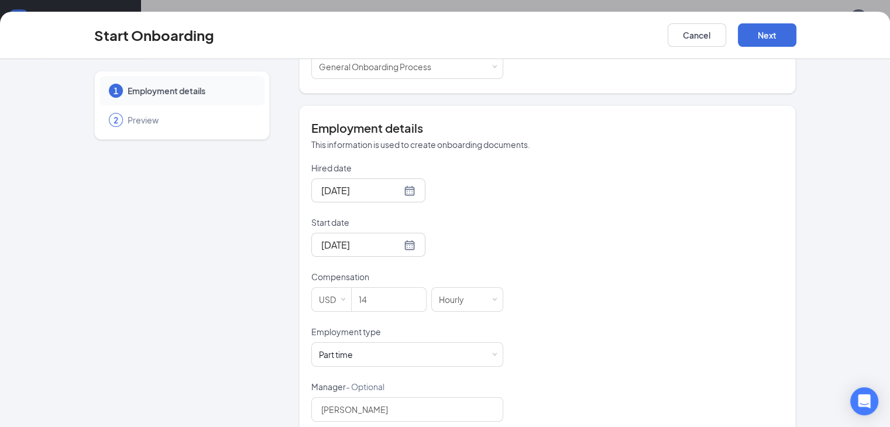
scroll to position [190, 0]
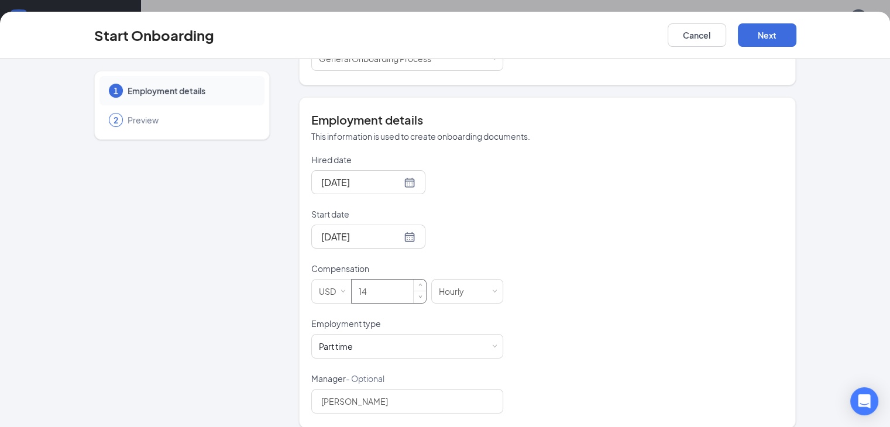
click at [358, 280] on input "14" at bounding box center [389, 291] width 74 height 23
type input "14.5"
click at [357, 335] on div "Part time Works less than 30 hours per week and is reasonably expected to work" at bounding box center [407, 346] width 177 height 23
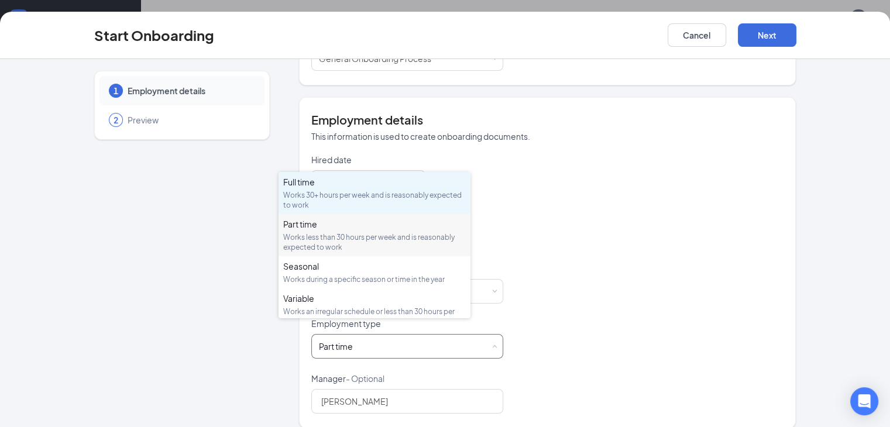
click at [358, 200] on div "Works 30+ hours per week and is reasonably expected to work" at bounding box center [374, 200] width 183 height 20
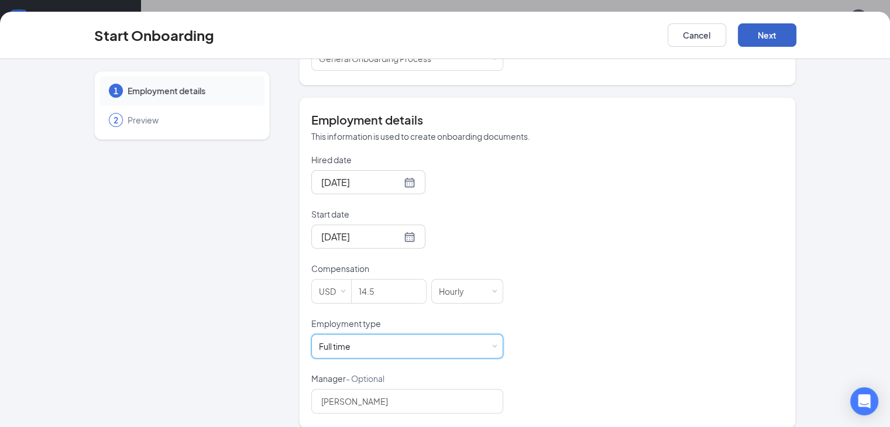
click at [796, 35] on button "Next" at bounding box center [767, 34] width 59 height 23
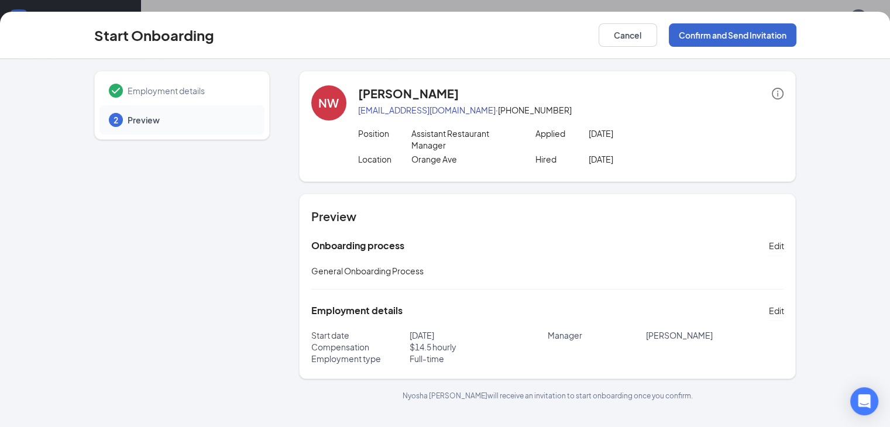
scroll to position [0, 0]
click at [796, 35] on button "Confirm and Send Invitation" at bounding box center [733, 34] width 128 height 23
